Goal: Transaction & Acquisition: Purchase product/service

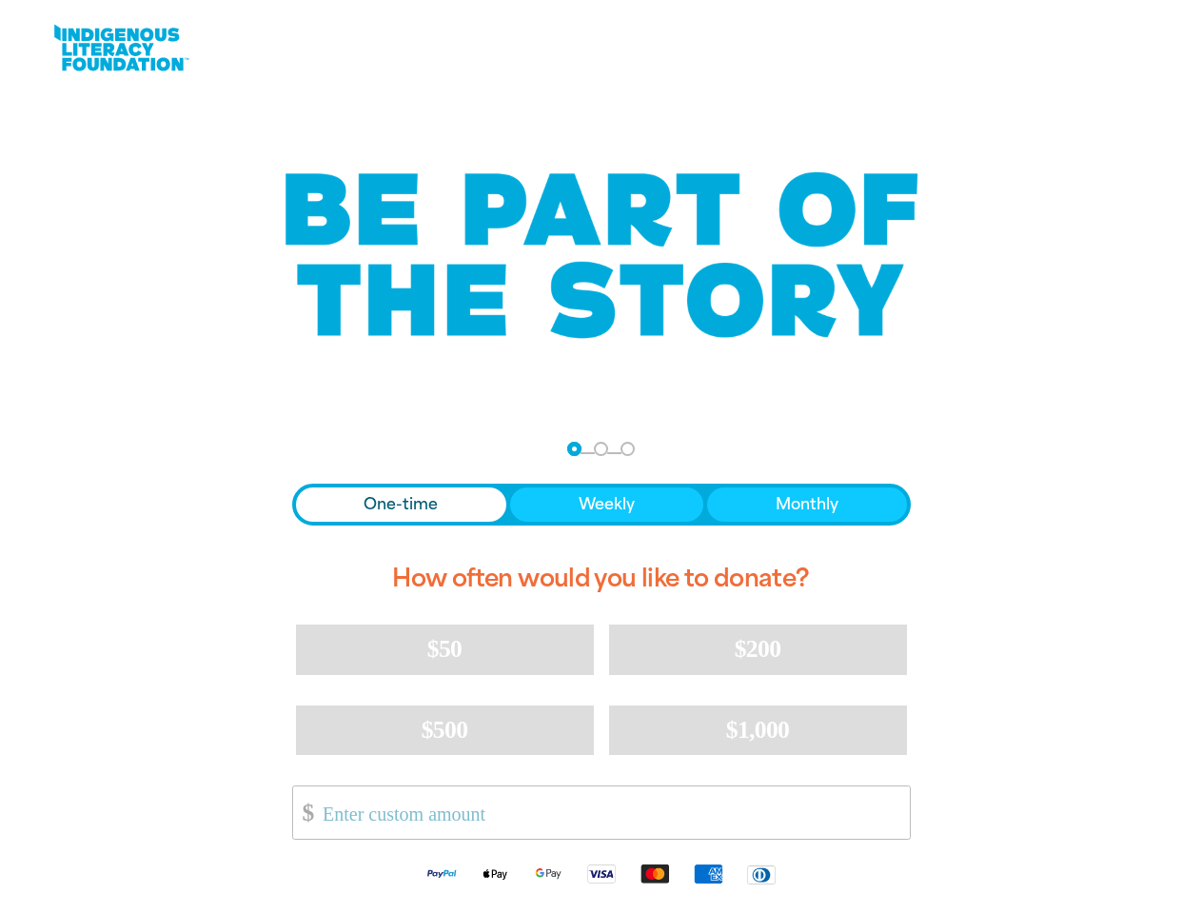
click at [600, 457] on nav "Step 1 Step 2 Step 3" at bounding box center [601, 449] width 68 height 23
click at [318, 449] on div "arrow_back Back Step 1 Step 2 Step 3" at bounding box center [601, 449] width 619 height 23
click at [574, 448] on div "Navigate to step 1 of 3 to enter your donation amount" at bounding box center [574, 448] width 5 height 5
click at [401, 504] on span "One-time" at bounding box center [400, 504] width 74 height 23
click at [605, 504] on span "Weekly" at bounding box center [607, 504] width 56 height 23
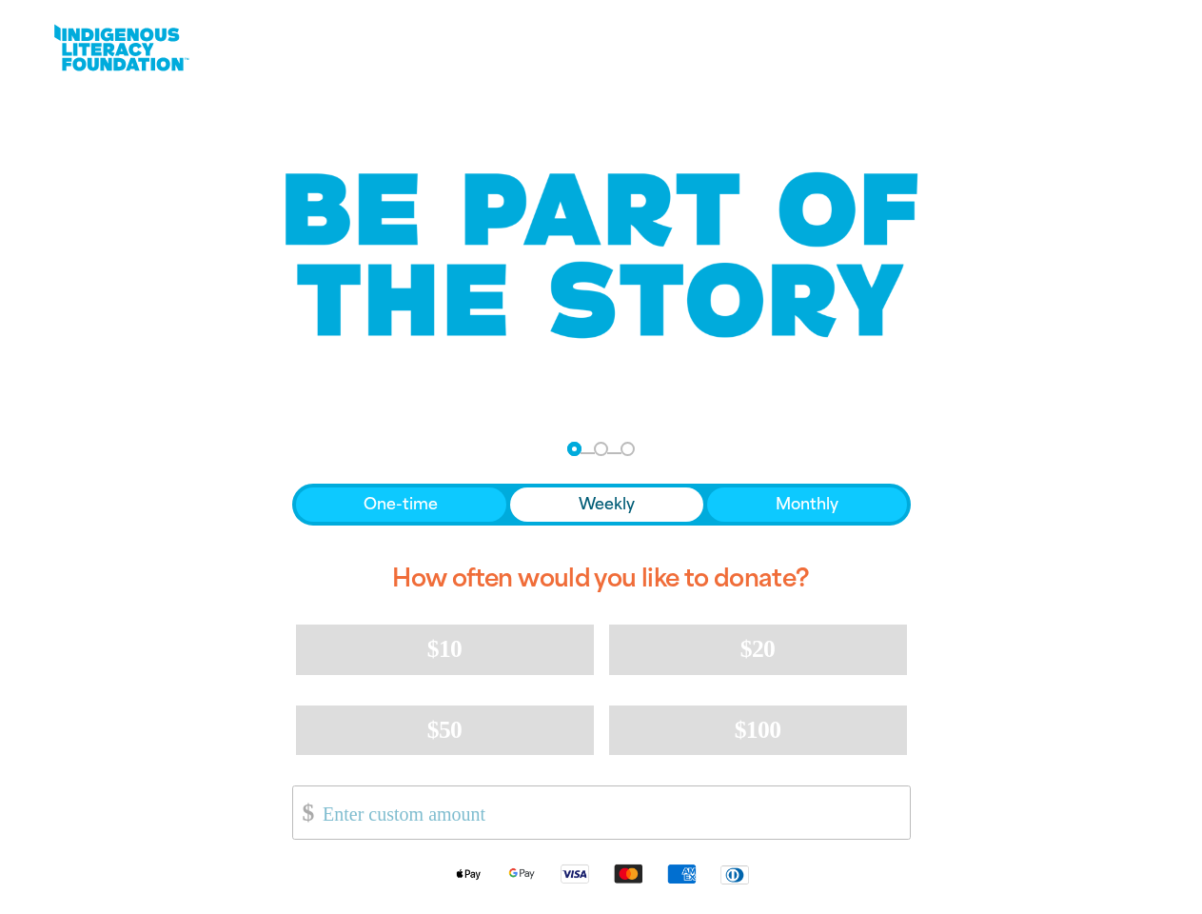
click at [806, 504] on span "Monthly" at bounding box center [807, 504] width 63 height 23
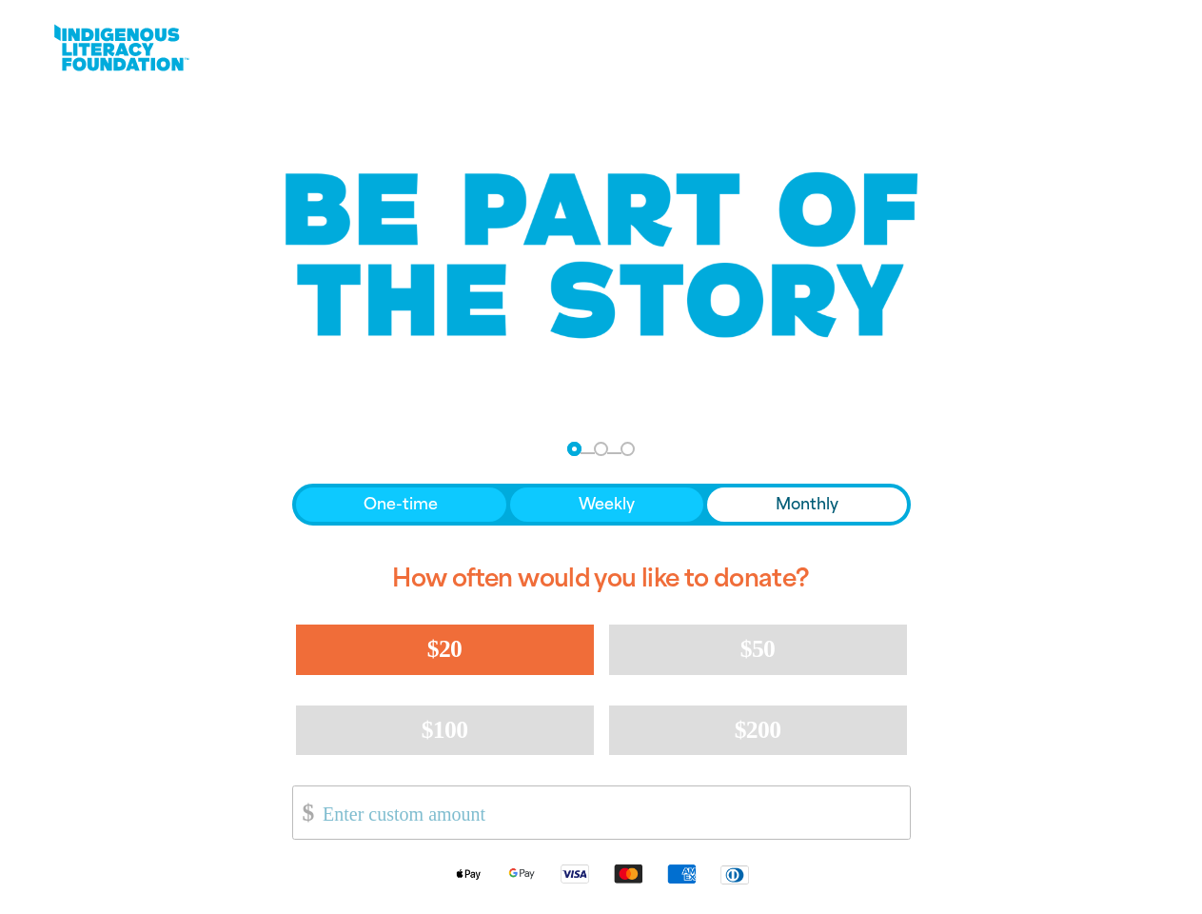
click at [444, 649] on span "$20" at bounding box center [444, 649] width 34 height 28
